Goal: Task Accomplishment & Management: Complete application form

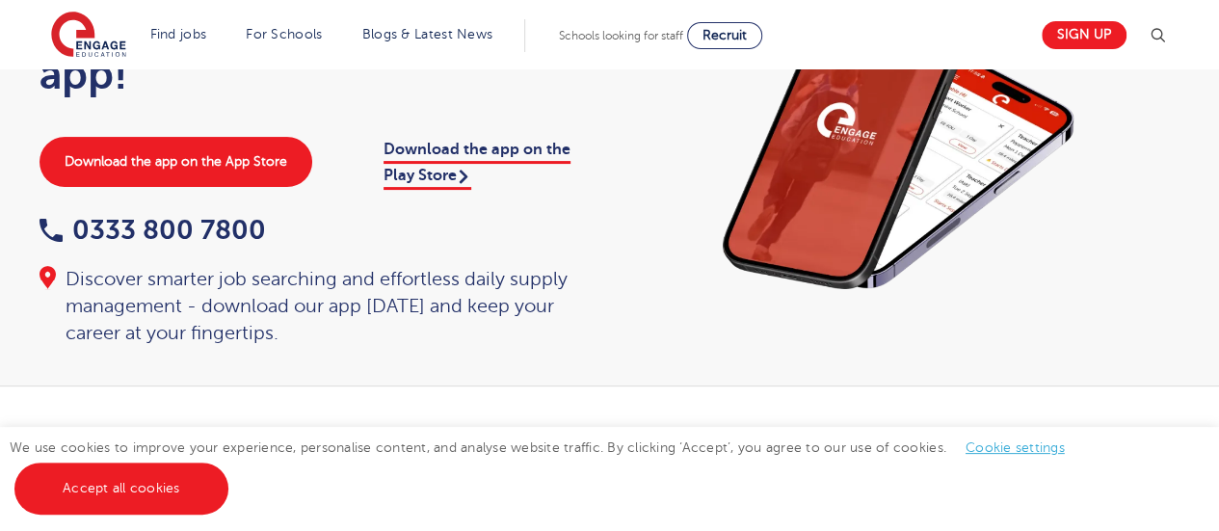
scroll to position [193, 0]
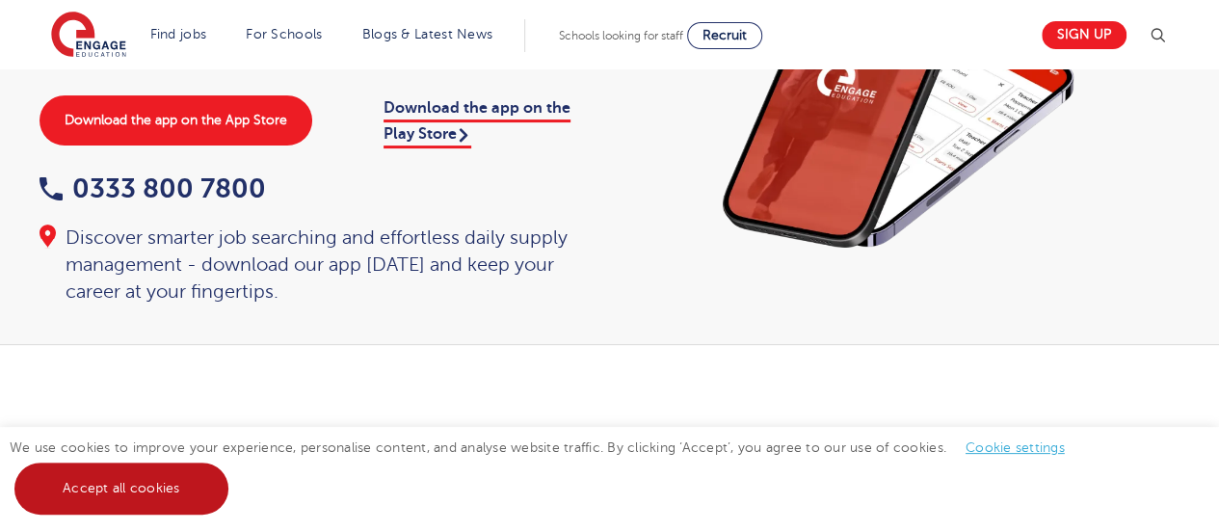
click at [161, 487] on link "Accept all cookies" at bounding box center [121, 488] width 214 height 52
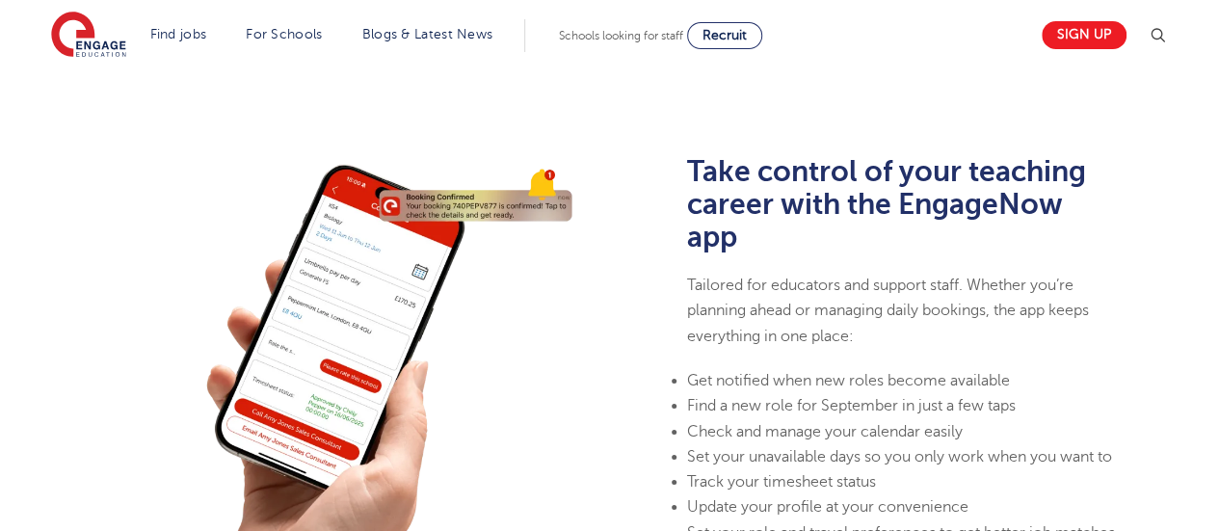
scroll to position [482, 0]
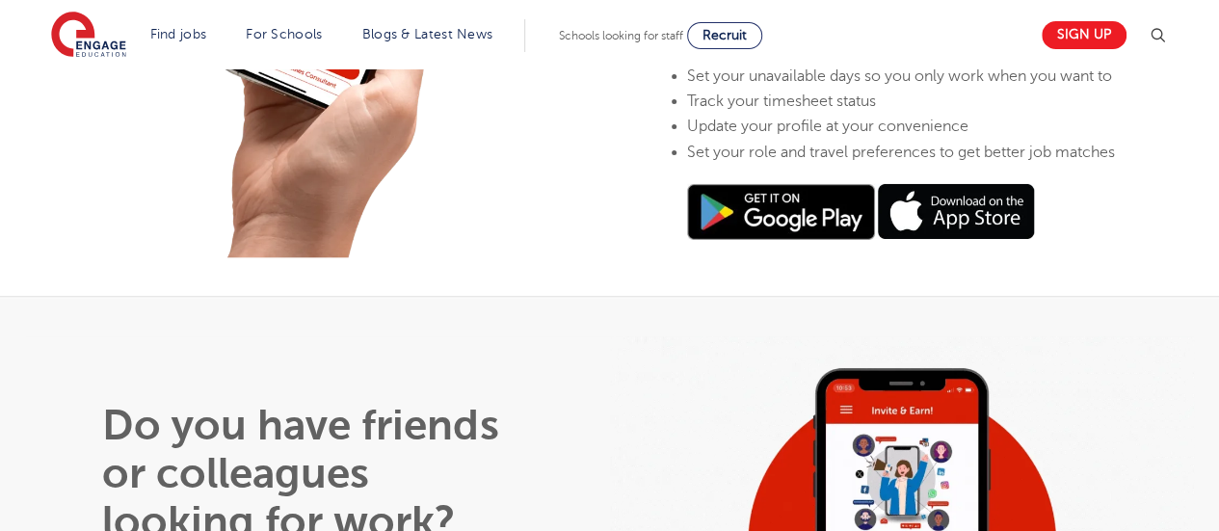
scroll to position [1060, 0]
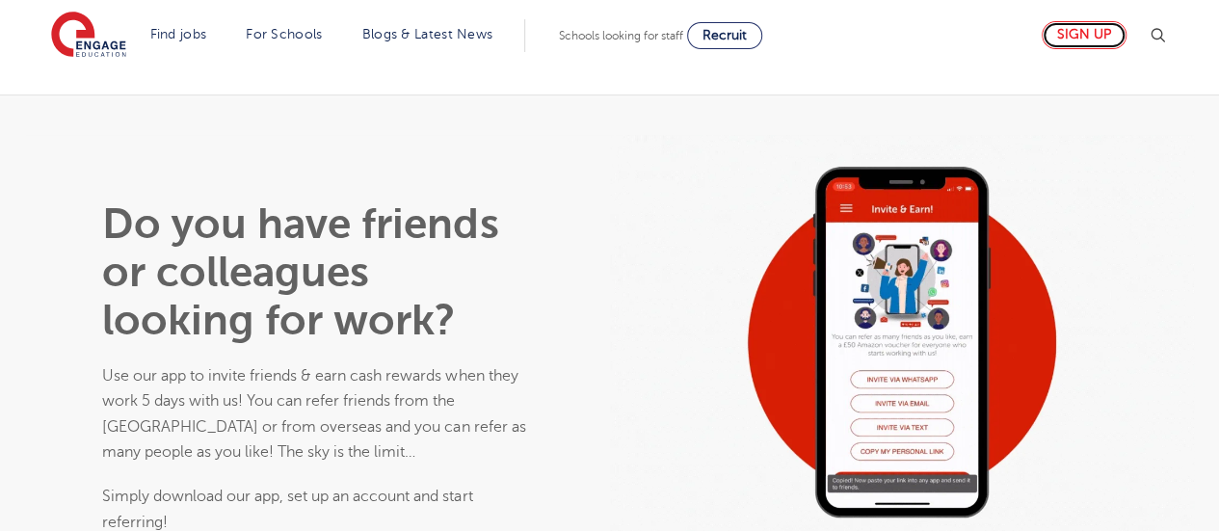
click at [1102, 32] on link "Sign up" at bounding box center [1083, 35] width 85 height 28
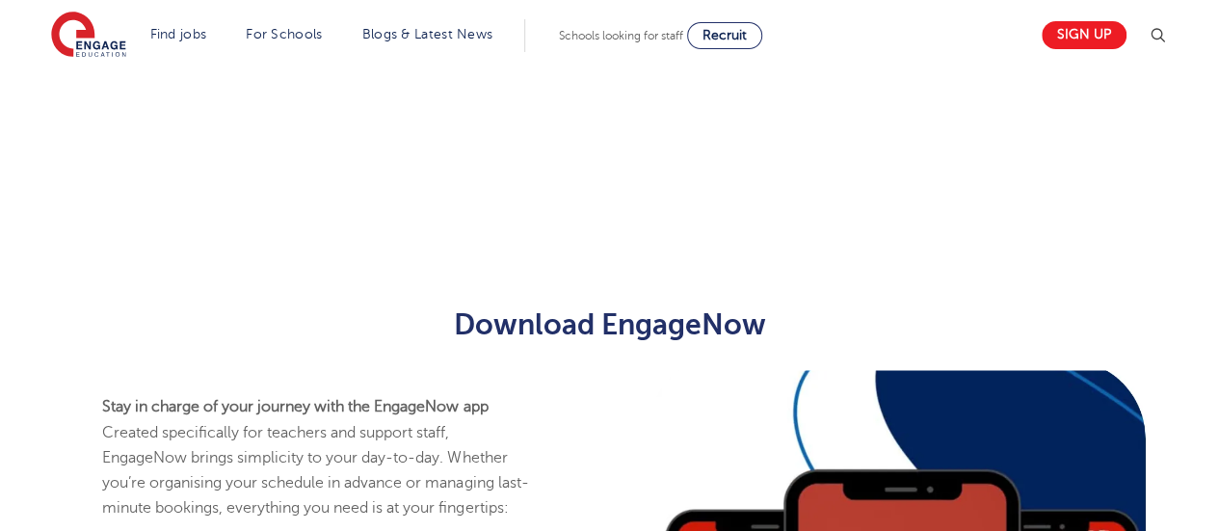
scroll to position [1031, 0]
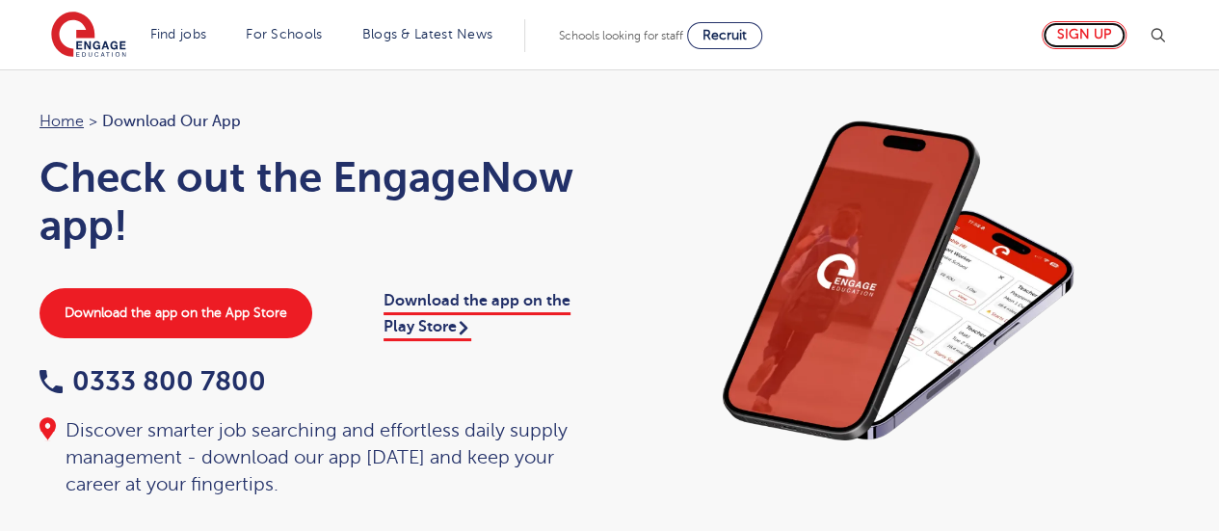
click at [1098, 38] on link "Sign up" at bounding box center [1083, 35] width 85 height 28
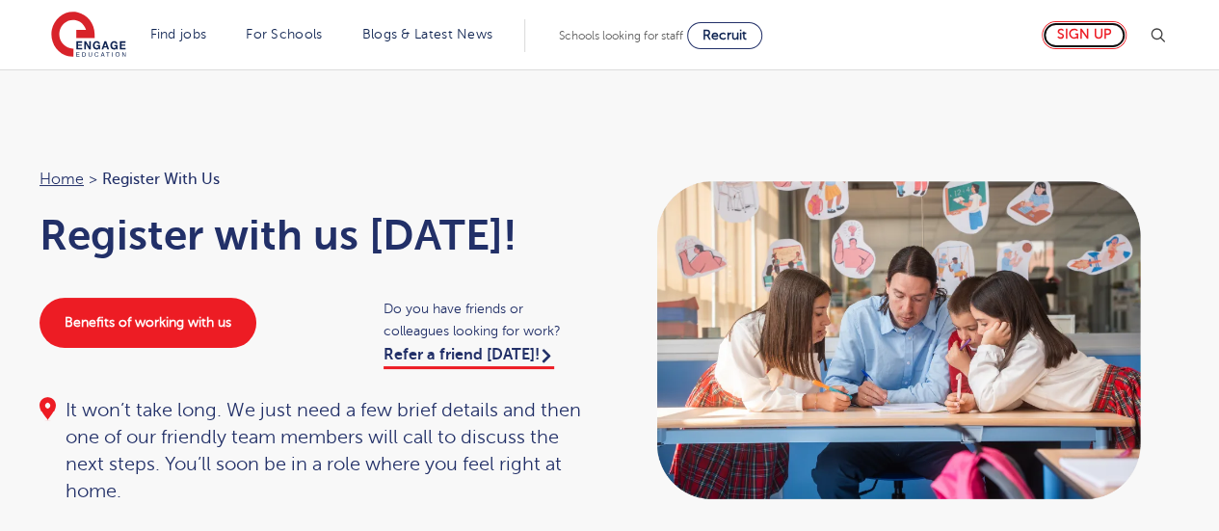
click at [1080, 41] on link "Sign up" at bounding box center [1083, 35] width 85 height 28
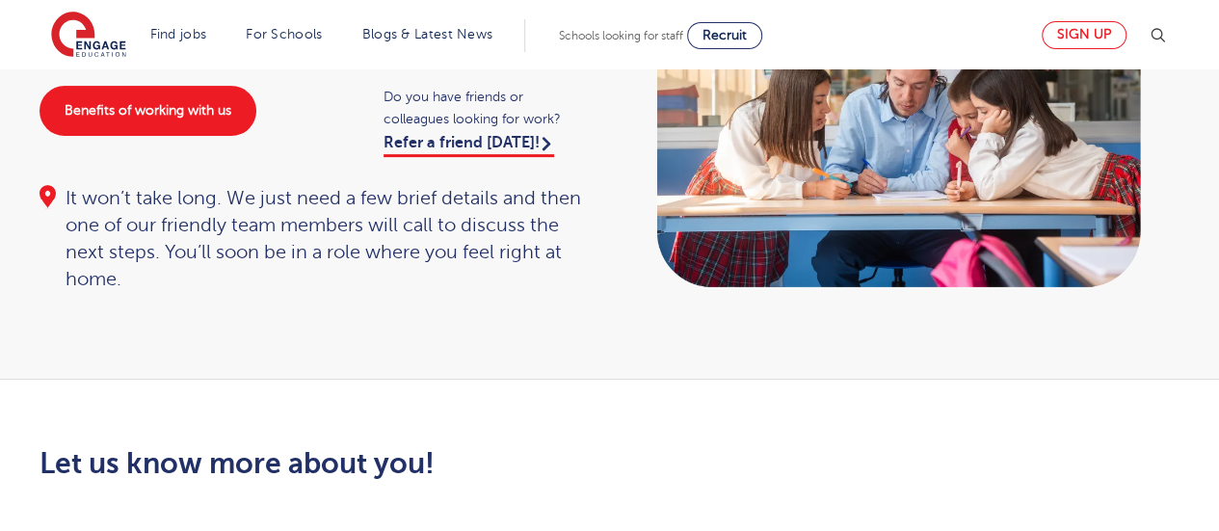
scroll to position [193, 0]
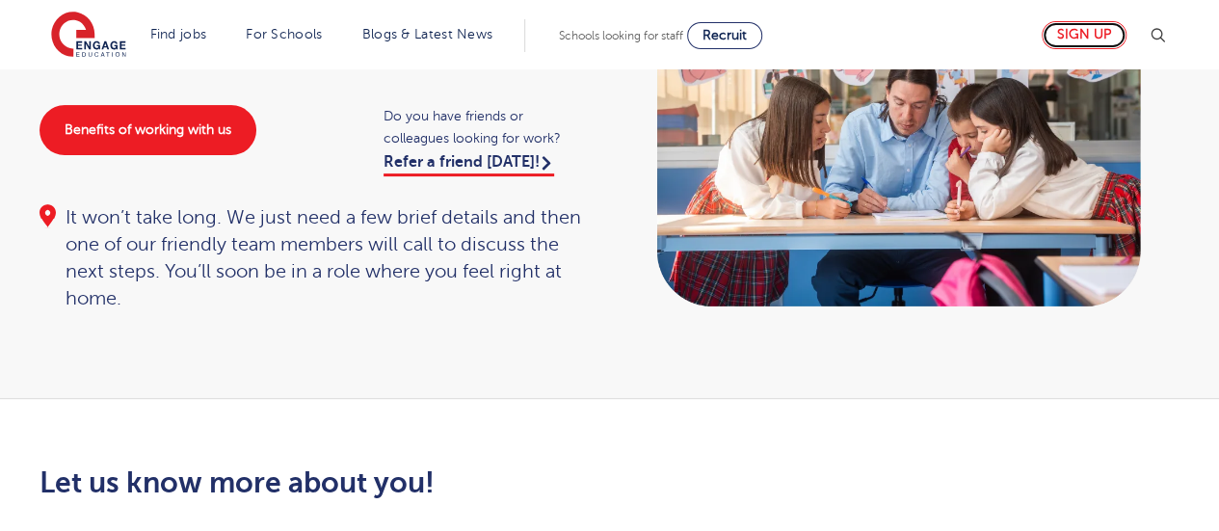
click at [1094, 38] on link "Sign up" at bounding box center [1083, 35] width 85 height 28
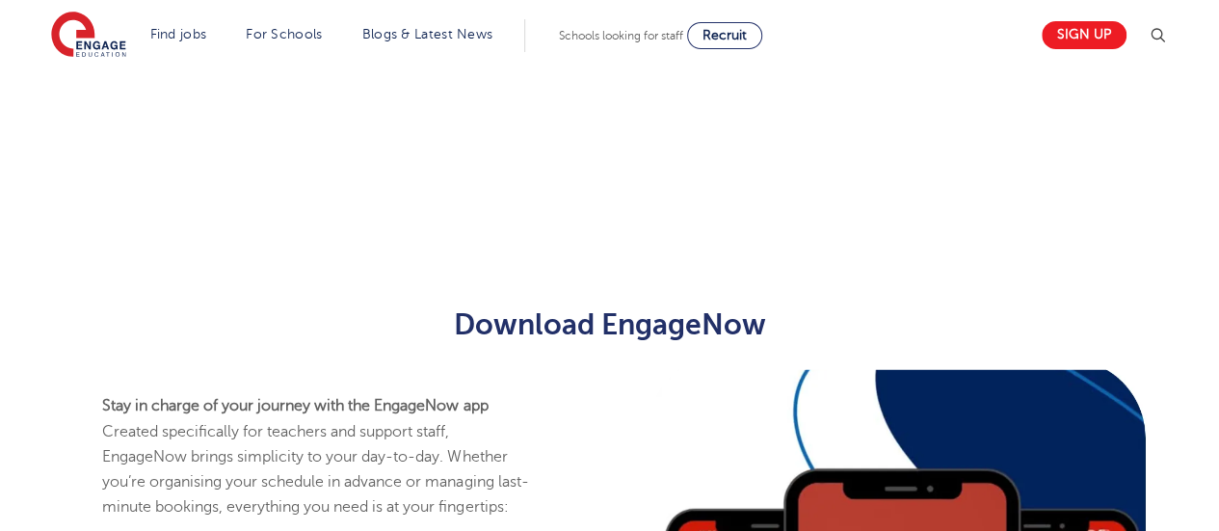
scroll to position [1638, 0]
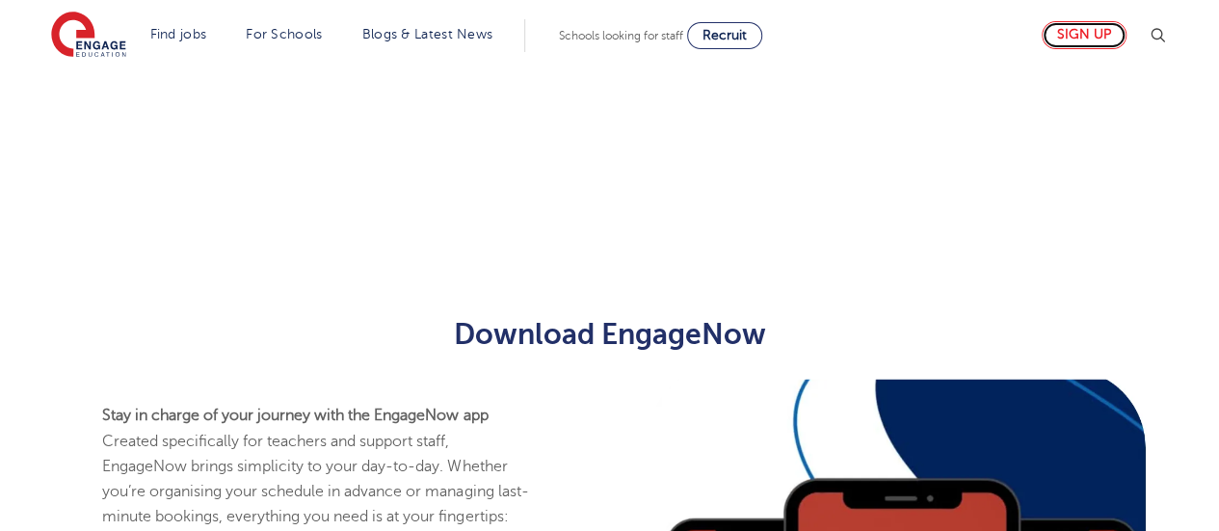
click at [1076, 36] on link "Sign up" at bounding box center [1083, 35] width 85 height 28
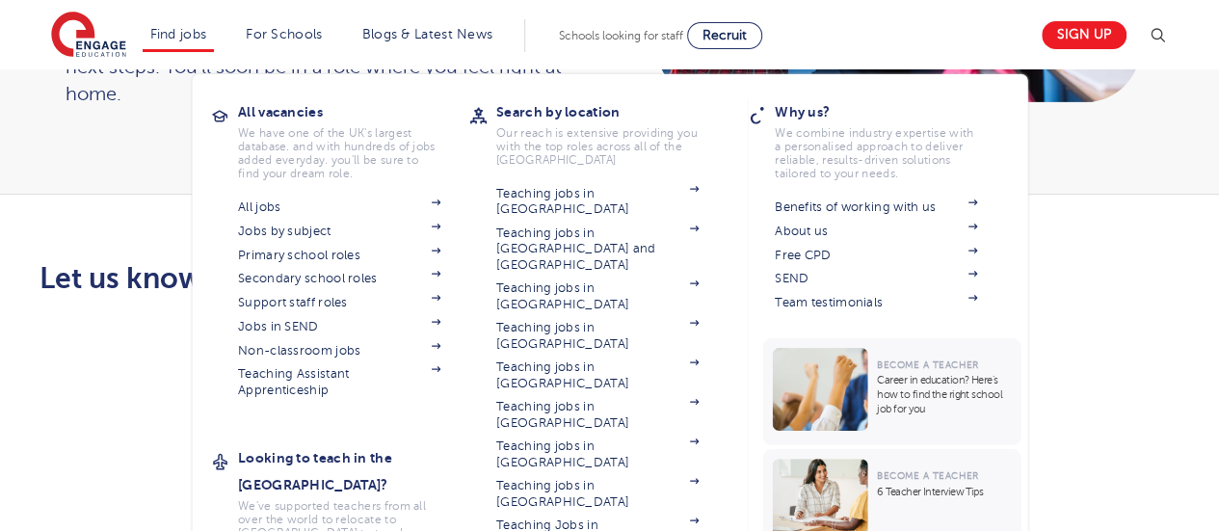
scroll to position [361, 0]
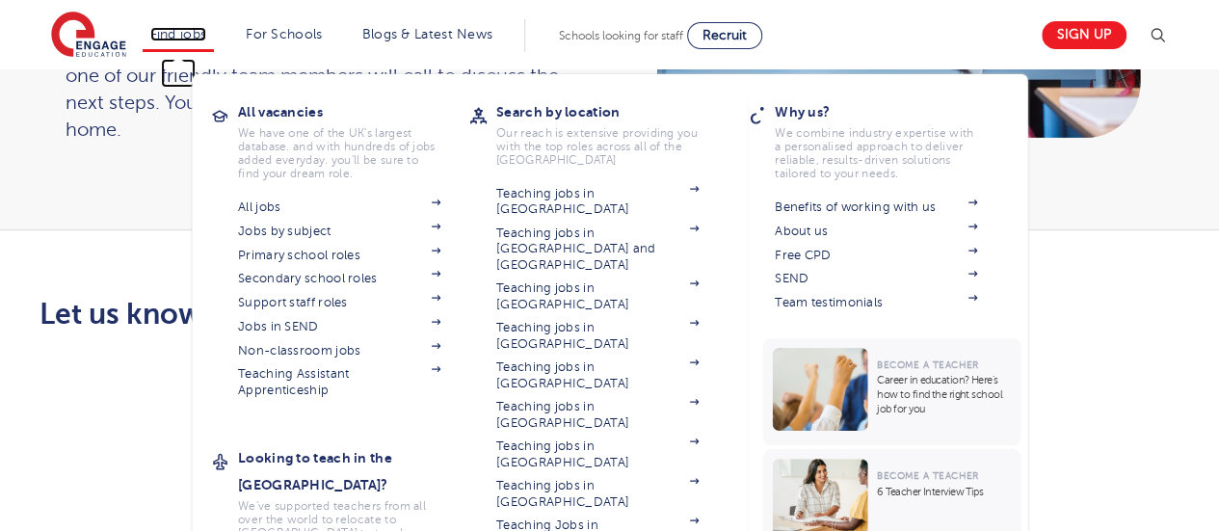
click at [191, 40] on link "Find jobs" at bounding box center [178, 34] width 57 height 14
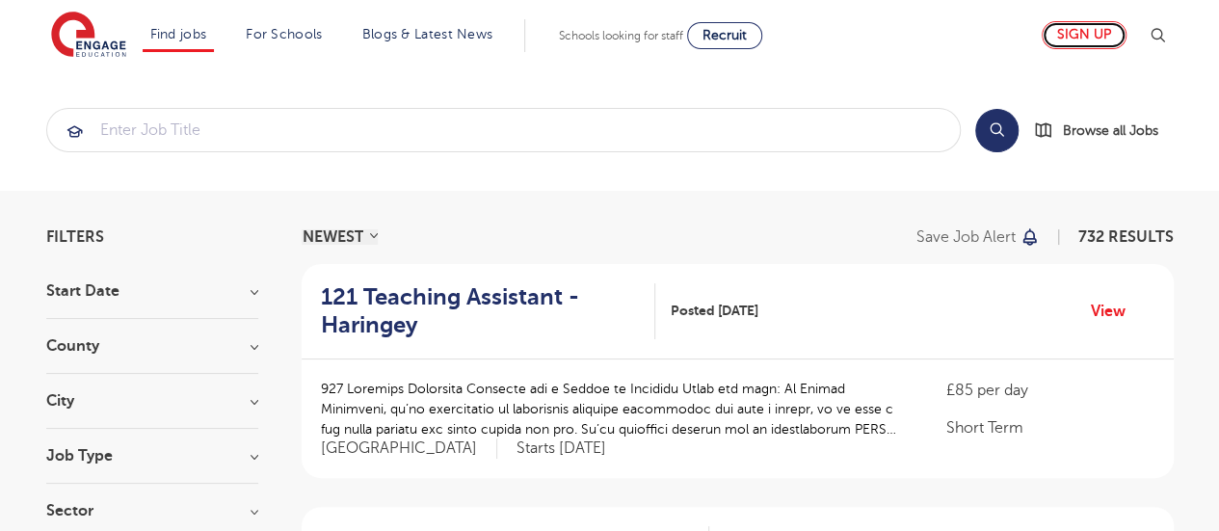
click at [1118, 34] on link "Sign up" at bounding box center [1083, 35] width 85 height 28
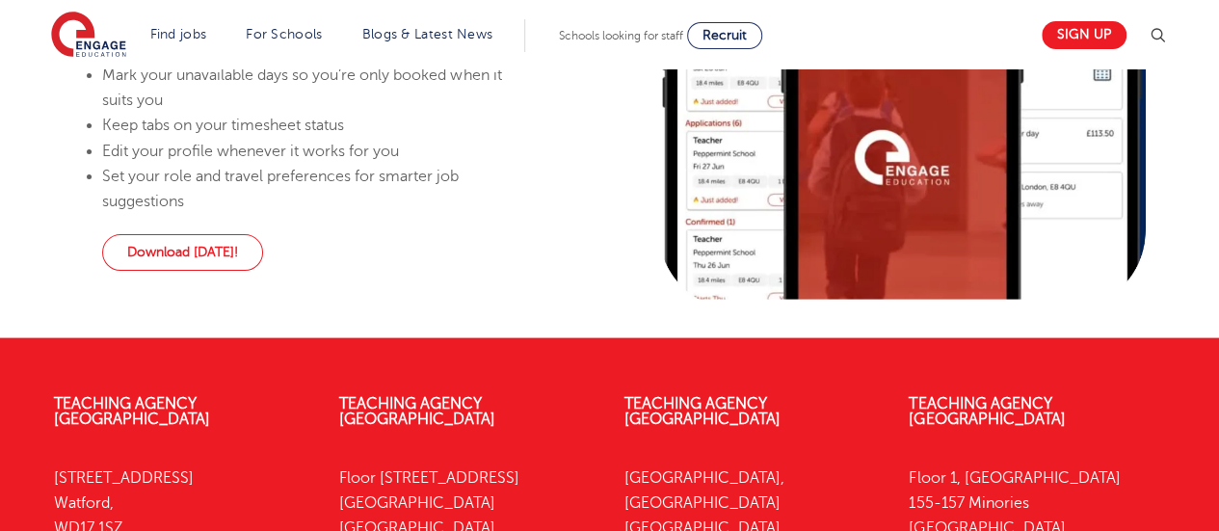
scroll to position [1962, 0]
